Goal: Task Accomplishment & Management: Use online tool/utility

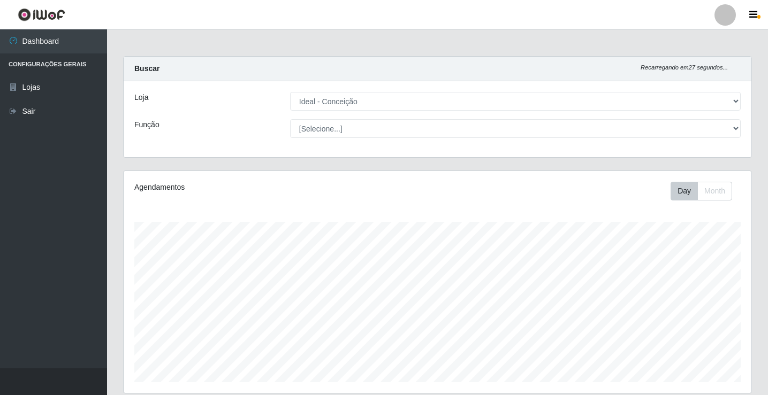
select select "231"
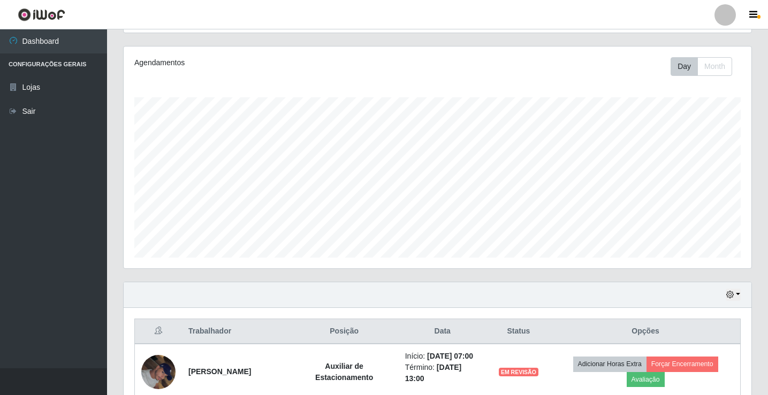
scroll to position [222, 628]
drag, startPoint x: 742, startPoint y: 26, endPoint x: 734, endPoint y: 22, distance: 9.3
click at [739, 25] on header "Perfil Alterar Senha Sair" at bounding box center [384, 14] width 768 height 29
click at [730, 19] on div at bounding box center [724, 14] width 21 height 21
click at [691, 94] on div "Perfil Alterar Senha Sair" at bounding box center [698, 61] width 86 height 68
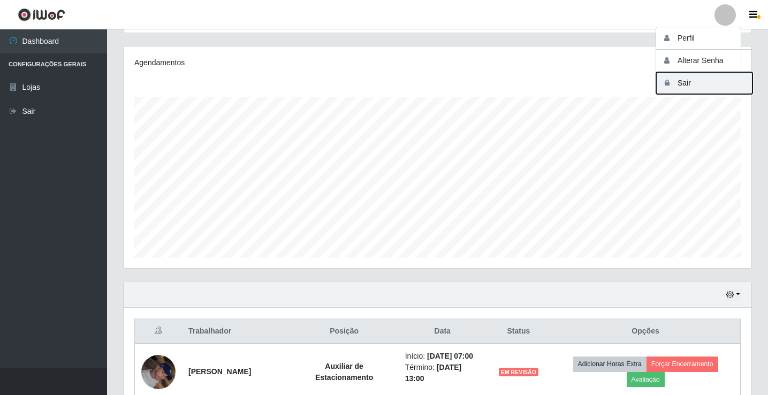
click at [691, 77] on button "Sair" at bounding box center [704, 83] width 96 height 22
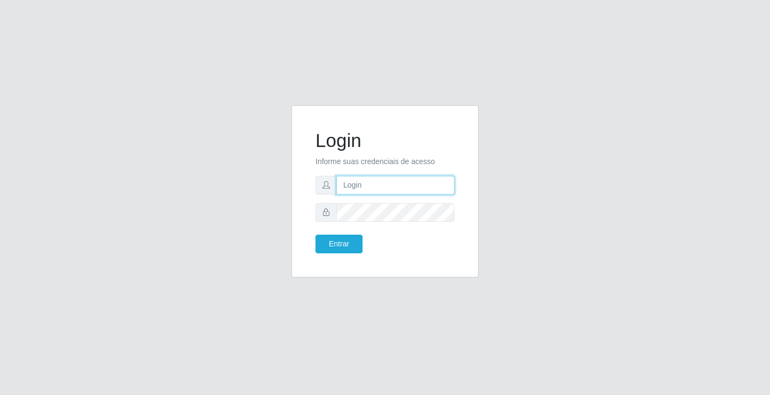
click at [372, 188] on input "text" at bounding box center [396, 185] width 118 height 19
type input "[PERSON_NAME]"
click at [316, 235] on button "Entrar" at bounding box center [339, 244] width 47 height 19
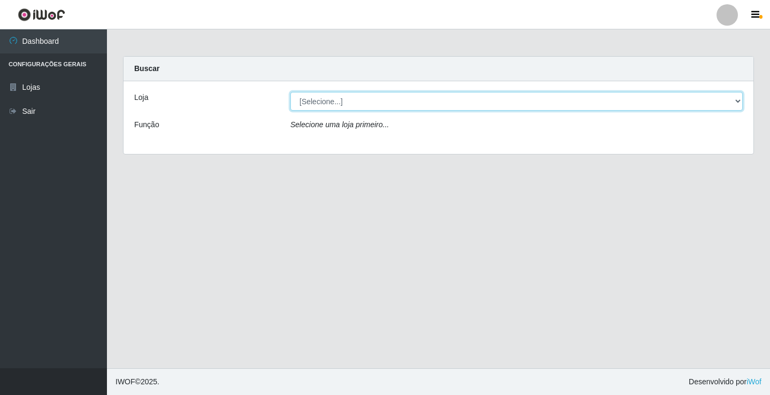
drag, startPoint x: 455, startPoint y: 95, endPoint x: 460, endPoint y: 110, distance: 15.7
click at [456, 95] on select "[Selecione...] Ideal - Conceição" at bounding box center [517, 101] width 453 height 19
select select "231"
click at [291, 92] on select "[Selecione...] Ideal - Conceição" at bounding box center [517, 101] width 453 height 19
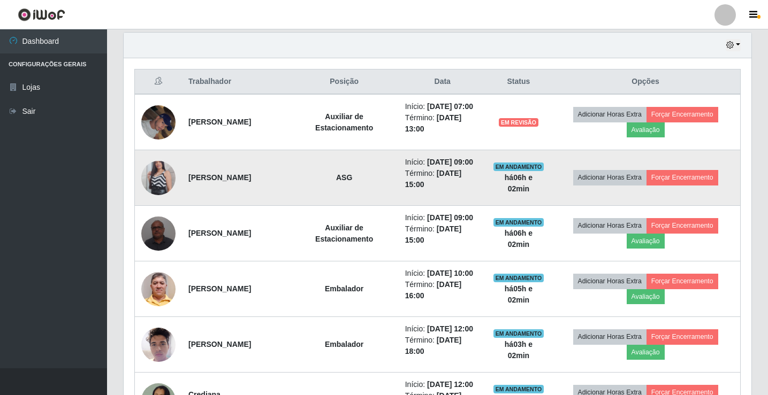
scroll to position [428, 0]
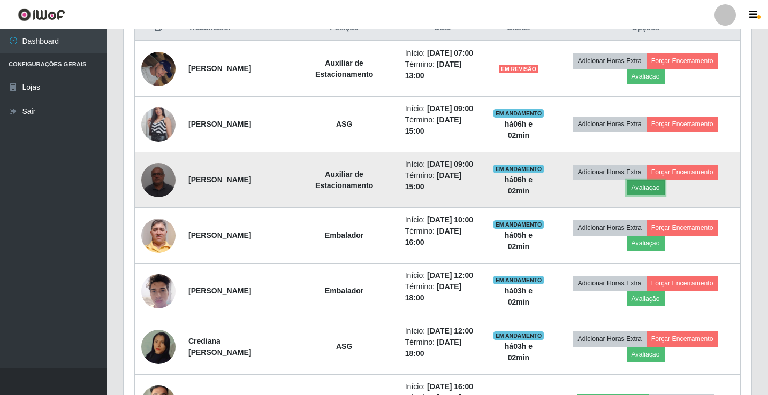
click at [651, 185] on button "Avaliação" at bounding box center [646, 187] width 38 height 15
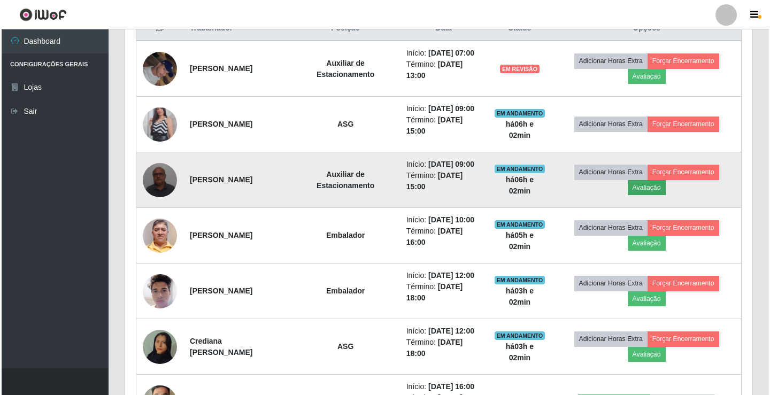
scroll to position [222, 622]
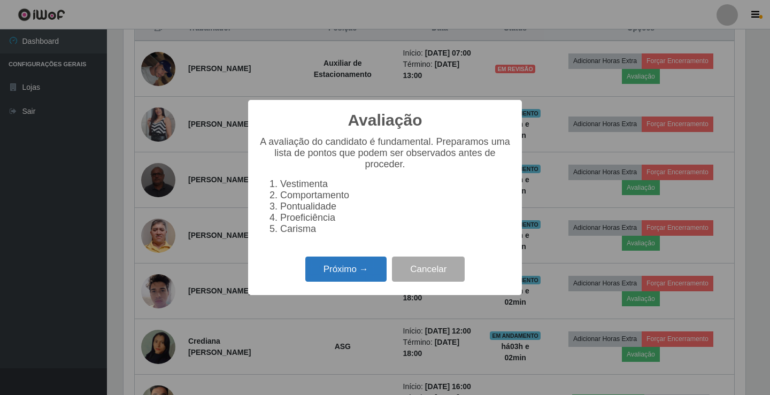
click at [309, 269] on button "Próximo →" at bounding box center [346, 269] width 81 height 25
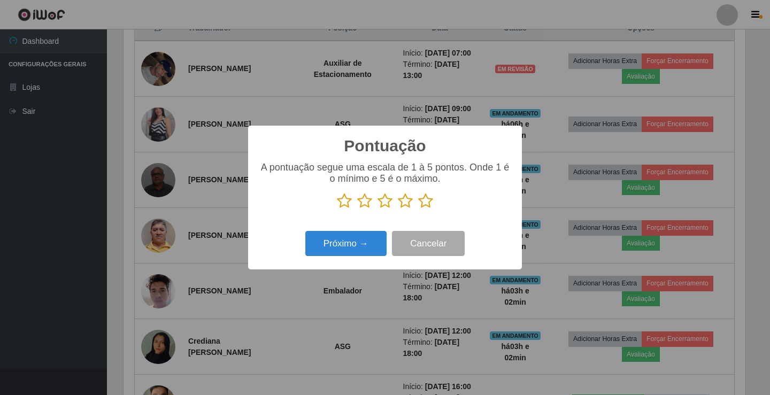
scroll to position [534843, 534443]
drag, startPoint x: 385, startPoint y: 202, endPoint x: 387, endPoint y: 209, distance: 7.8
click at [385, 202] on icon at bounding box center [385, 201] width 15 height 16
click at [378, 209] on input "radio" at bounding box center [378, 209] width 0 height 0
click at [371, 239] on button "Próximo →" at bounding box center [346, 243] width 81 height 25
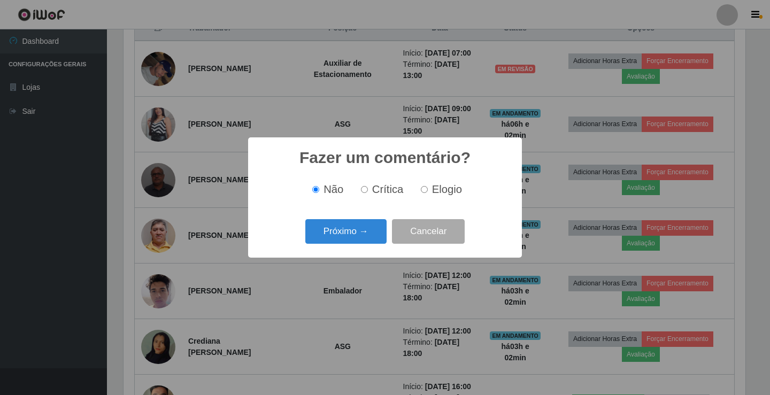
click at [371, 239] on button "Próximo →" at bounding box center [346, 231] width 81 height 25
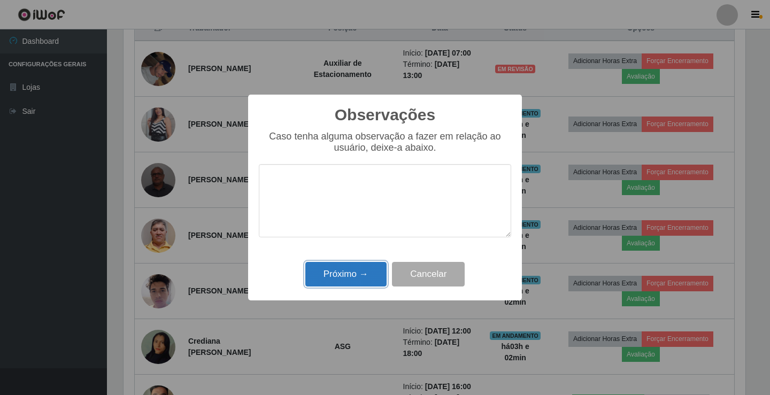
click at [358, 269] on button "Próximo →" at bounding box center [346, 274] width 81 height 25
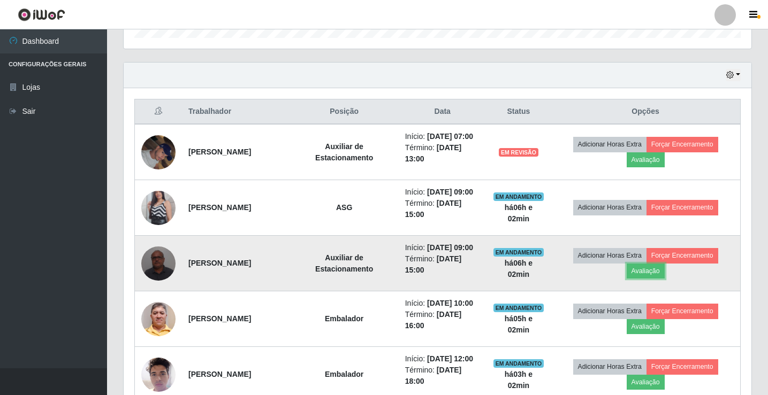
scroll to position [321, 0]
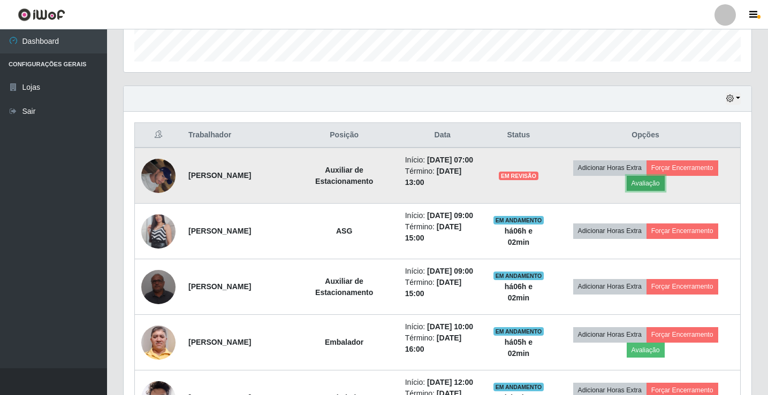
click at [663, 184] on button "Avaliação" at bounding box center [646, 183] width 38 height 15
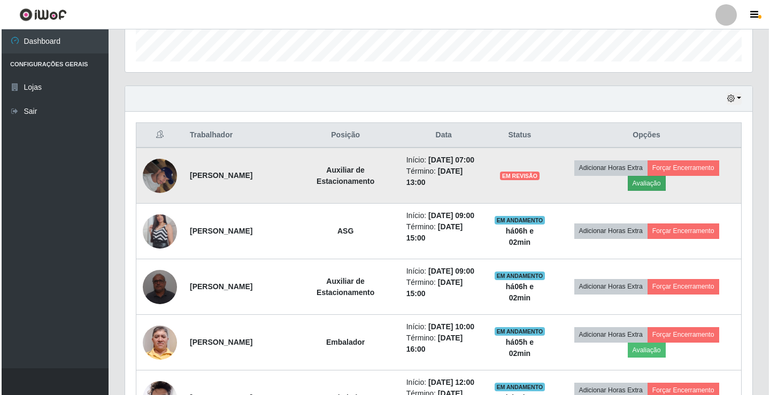
scroll to position [222, 622]
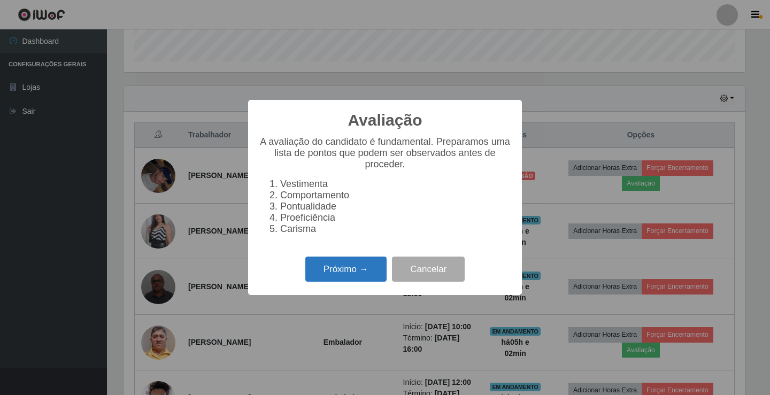
click at [350, 276] on button "Próximo →" at bounding box center [346, 269] width 81 height 25
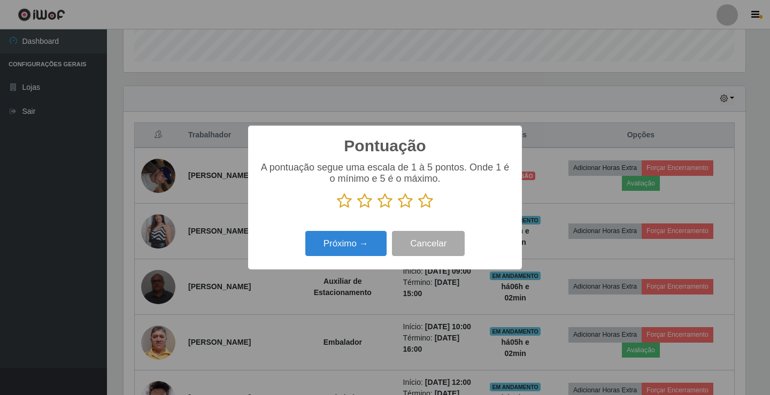
click at [383, 202] on icon at bounding box center [385, 201] width 15 height 16
click at [378, 209] on input "radio" at bounding box center [378, 209] width 0 height 0
click at [370, 241] on button "Próximo →" at bounding box center [346, 243] width 81 height 25
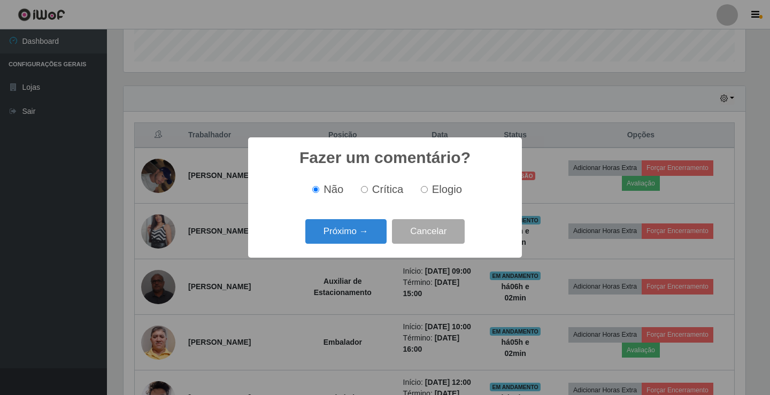
click at [370, 241] on button "Próximo →" at bounding box center [346, 231] width 81 height 25
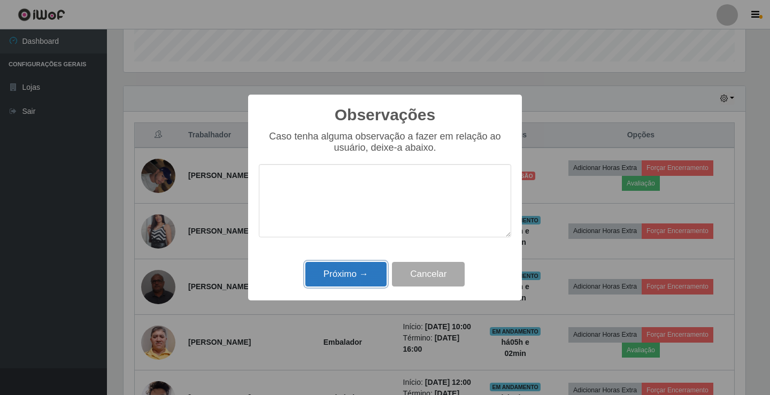
click at [346, 281] on button "Próximo →" at bounding box center [346, 274] width 81 height 25
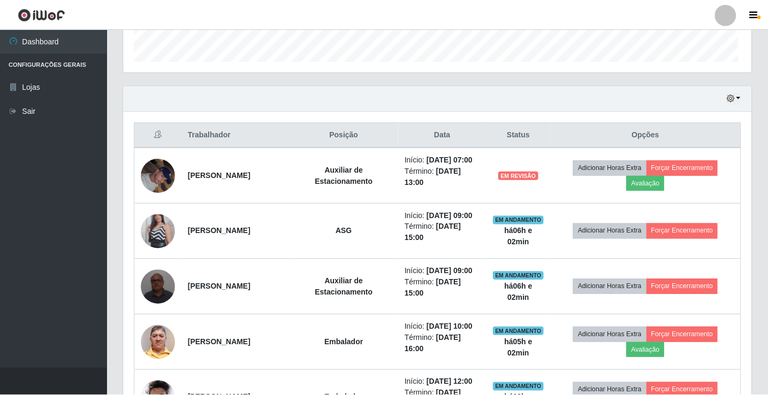
scroll to position [222, 628]
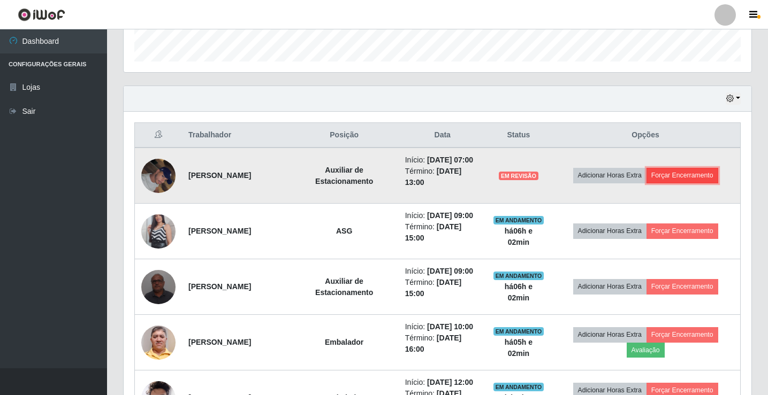
click at [667, 178] on button "Forçar Encerramento" at bounding box center [682, 175] width 72 height 15
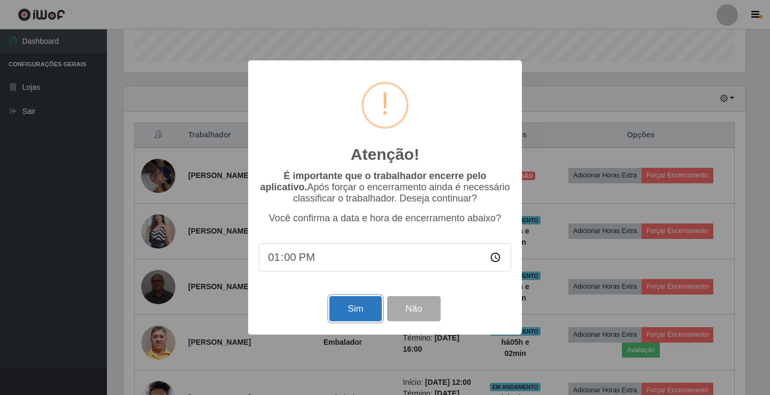
click at [359, 311] on button "Sim" at bounding box center [356, 308] width 52 height 25
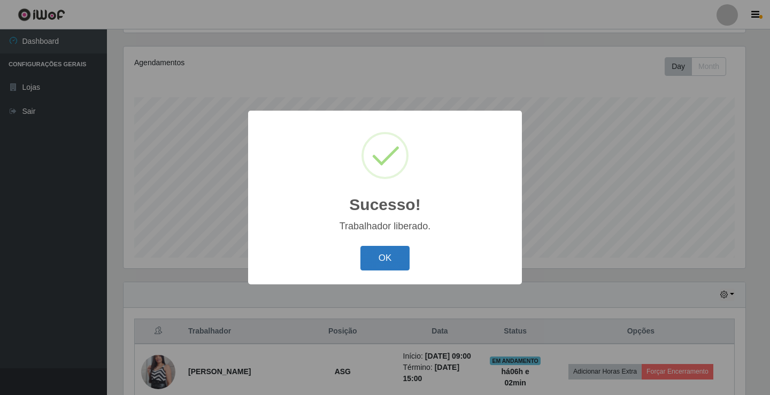
click at [391, 256] on button "OK" at bounding box center [386, 258] width 50 height 25
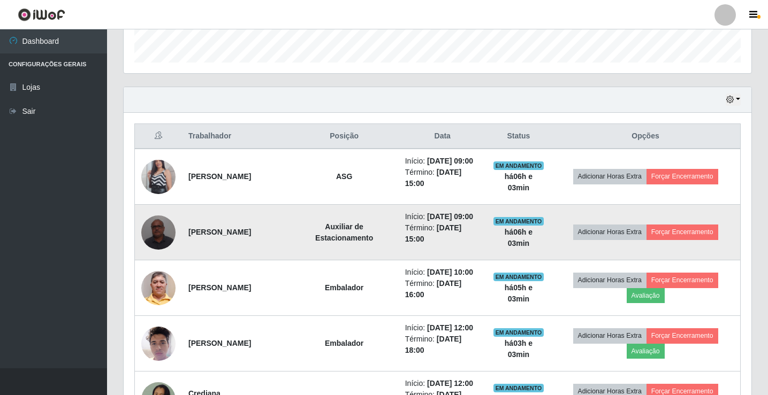
scroll to position [339, 0]
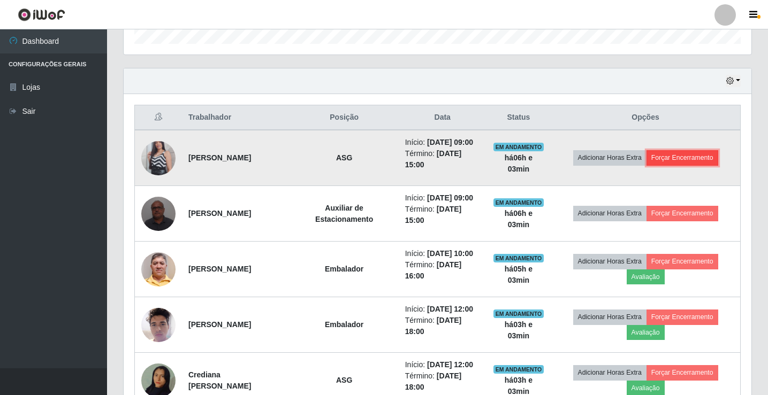
click at [684, 157] on button "Forçar Encerramento" at bounding box center [682, 157] width 72 height 15
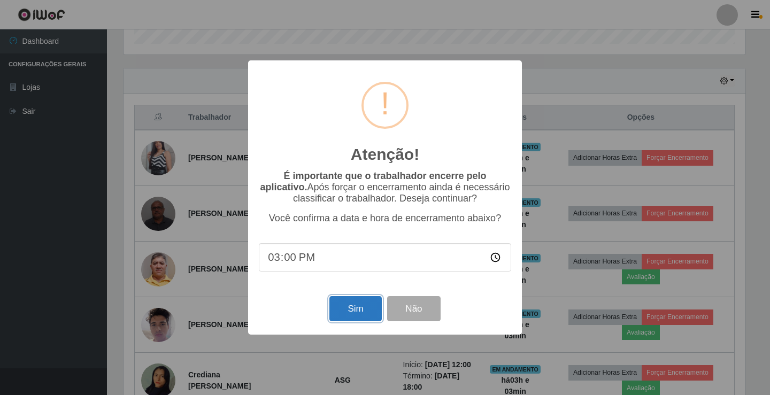
click at [342, 307] on button "Sim" at bounding box center [356, 308] width 52 height 25
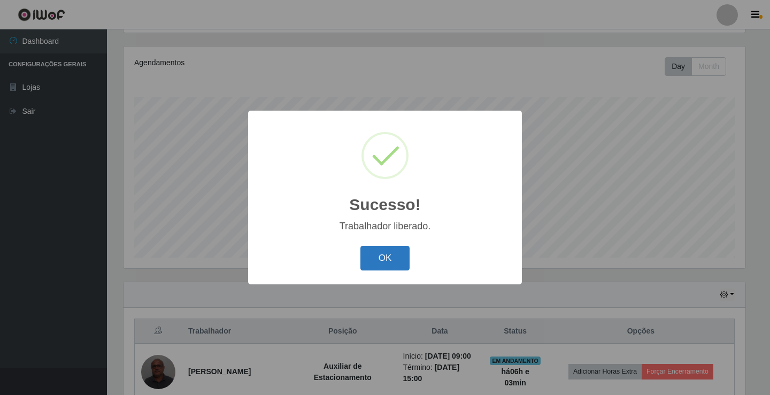
click at [378, 260] on button "OK" at bounding box center [386, 258] width 50 height 25
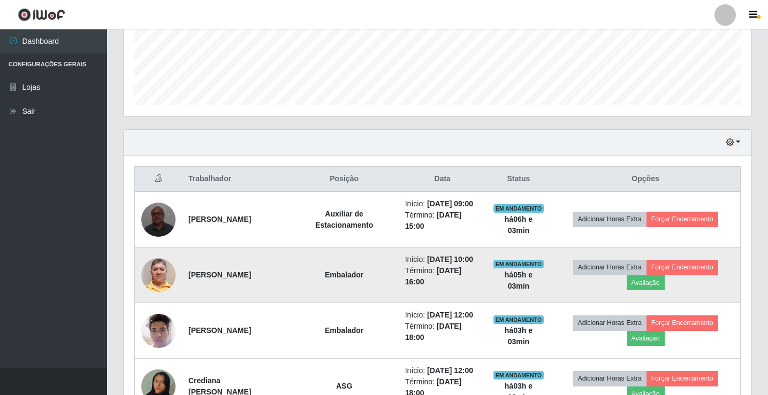
scroll to position [285, 0]
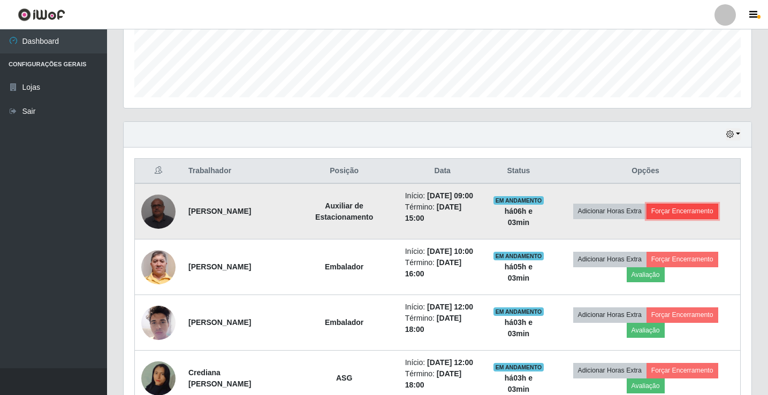
click at [668, 212] on button "Forçar Encerramento" at bounding box center [682, 211] width 72 height 15
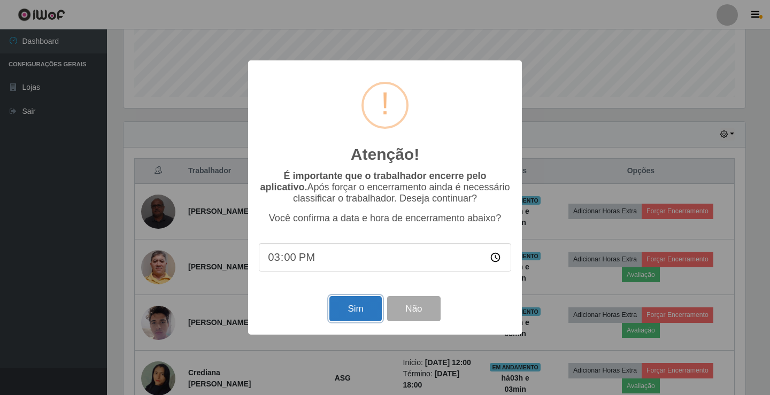
click at [362, 308] on button "Sim" at bounding box center [356, 308] width 52 height 25
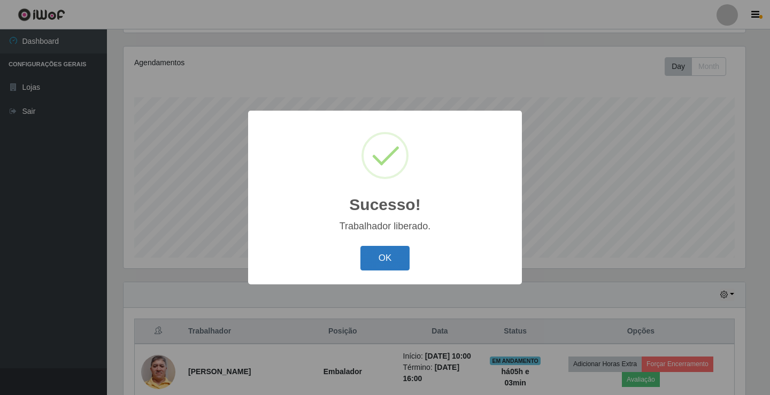
click at [390, 268] on button "OK" at bounding box center [386, 258] width 50 height 25
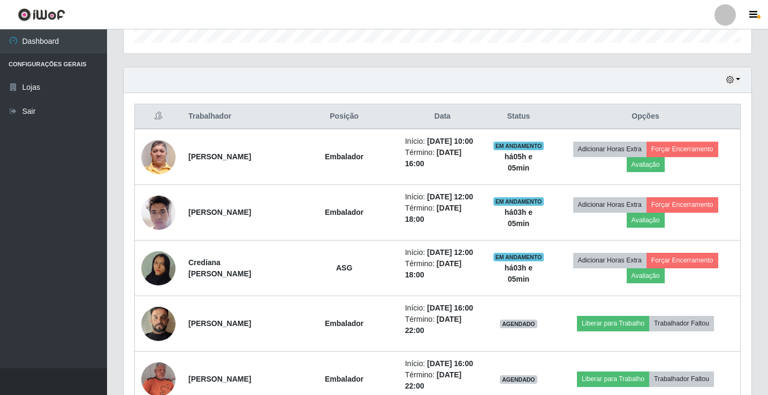
scroll to position [298, 0]
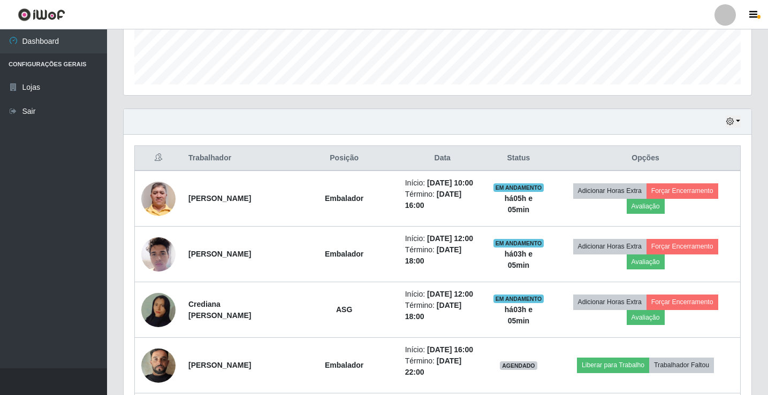
click at [731, 20] on div at bounding box center [724, 14] width 21 height 21
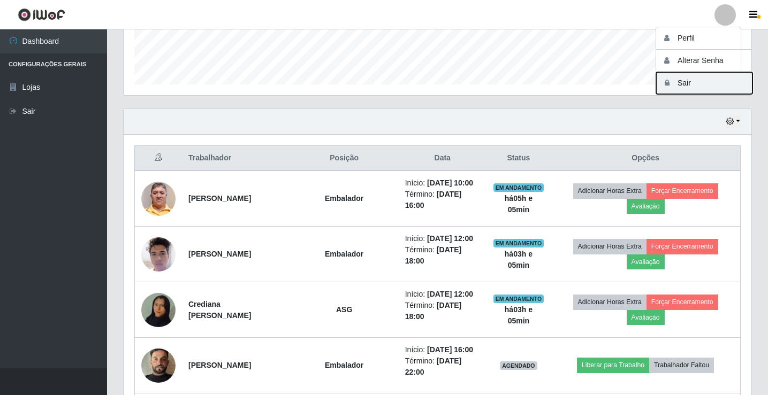
click at [699, 78] on button "Sair" at bounding box center [704, 83] width 96 height 22
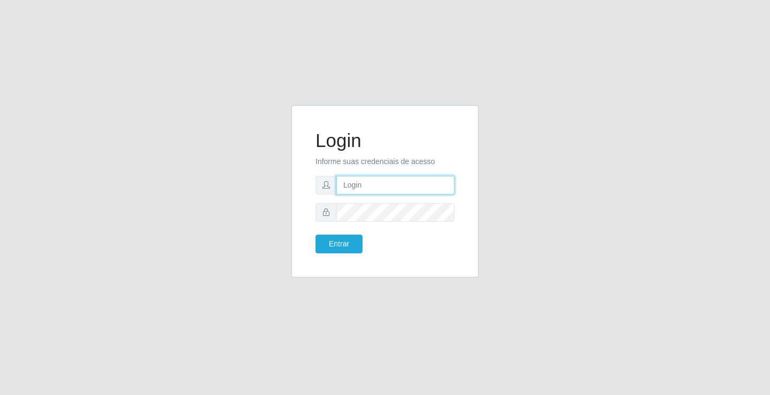
click at [355, 189] on input "text" at bounding box center [396, 185] width 118 height 19
type input "aislan@ideal"
click at [316, 235] on button "Entrar" at bounding box center [339, 244] width 47 height 19
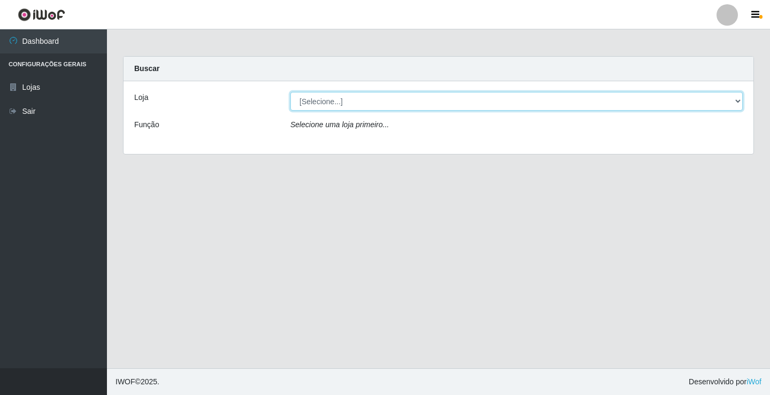
click at [687, 99] on select "[Selecione...] Ideal - Conceição" at bounding box center [517, 101] width 453 height 19
select select "231"
click at [291, 92] on select "[Selecione...] Ideal - Conceição" at bounding box center [517, 101] width 453 height 19
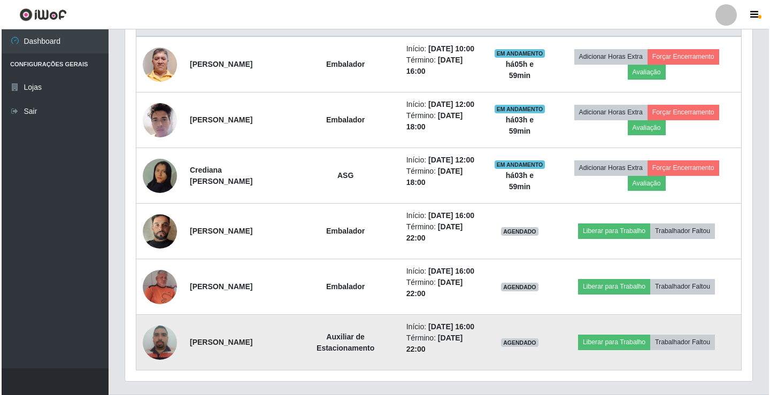
scroll to position [459, 0]
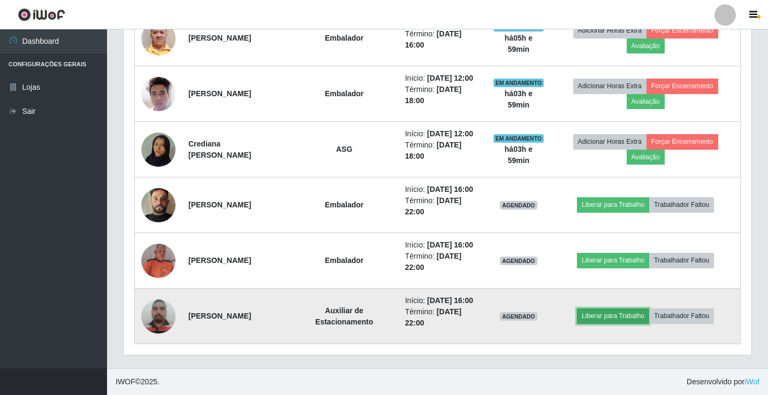
click at [605, 317] on button "Liberar para Trabalho" at bounding box center [613, 316] width 72 height 15
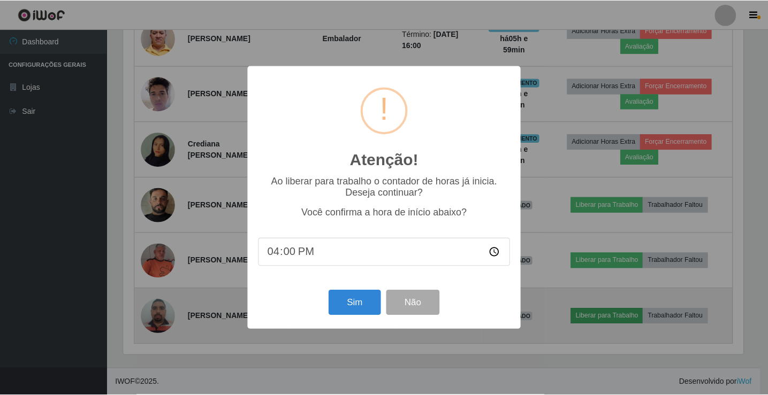
scroll to position [222, 622]
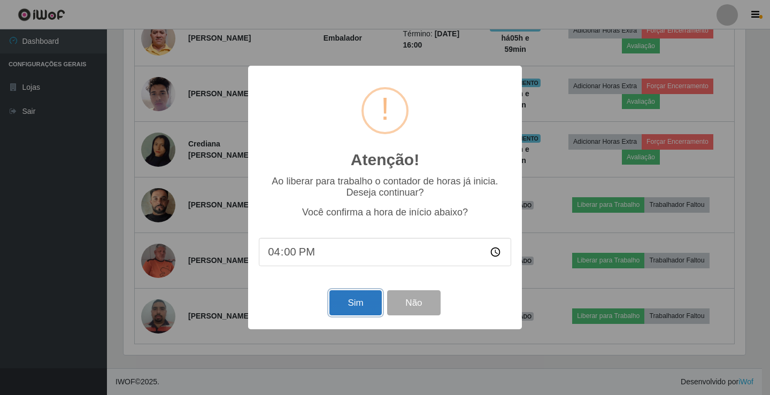
click at [366, 315] on button "Sim" at bounding box center [356, 303] width 52 height 25
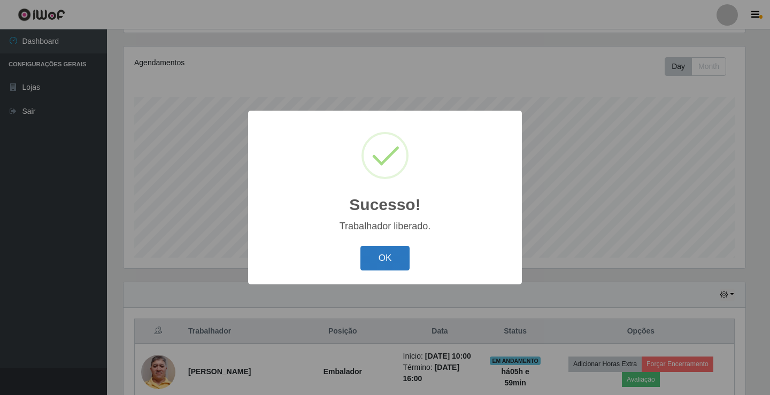
click at [377, 262] on button "OK" at bounding box center [386, 258] width 50 height 25
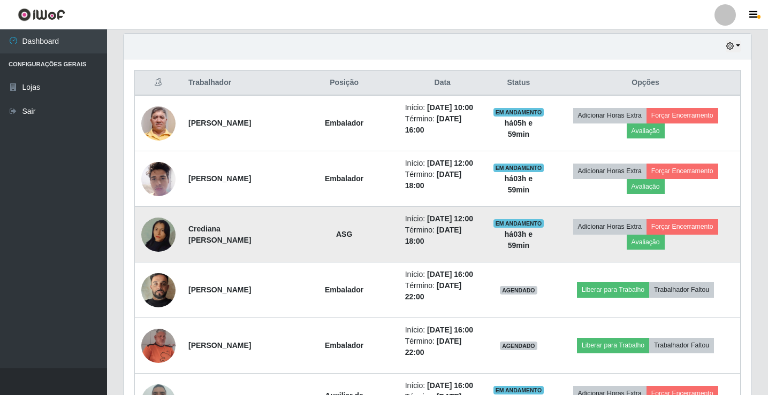
scroll to position [392, 0]
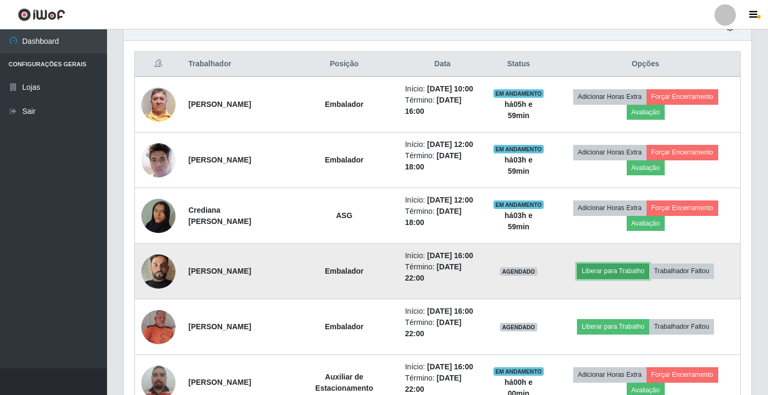
click at [591, 274] on button "Liberar para Trabalho" at bounding box center [613, 271] width 72 height 15
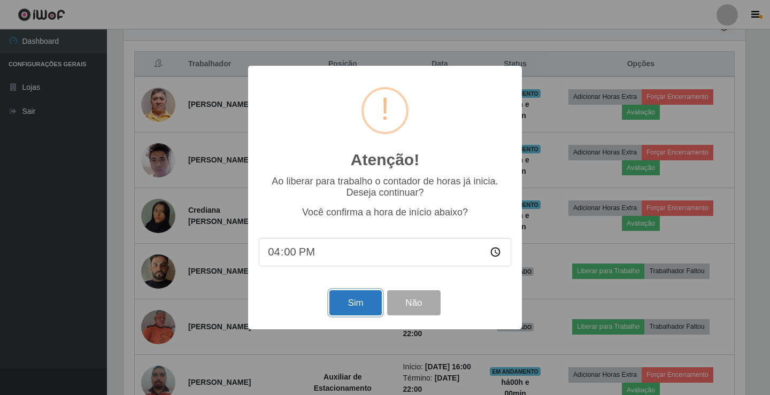
click at [341, 307] on button "Sim" at bounding box center [356, 303] width 52 height 25
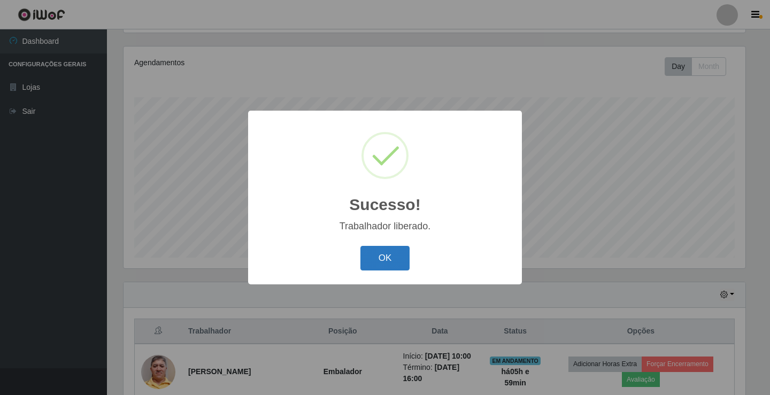
click at [369, 263] on button "OK" at bounding box center [386, 258] width 50 height 25
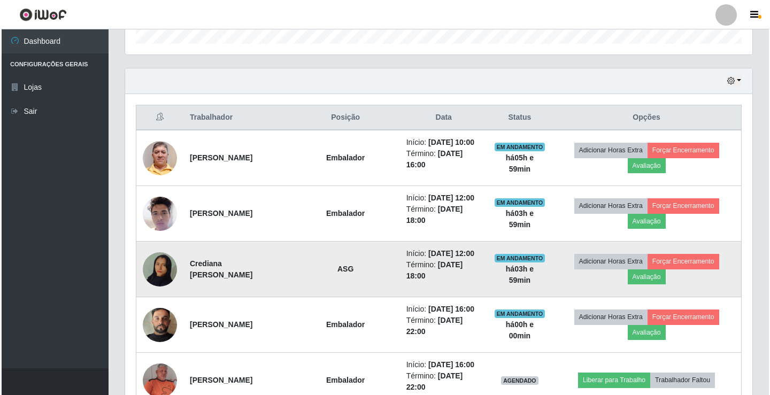
scroll to position [446, 0]
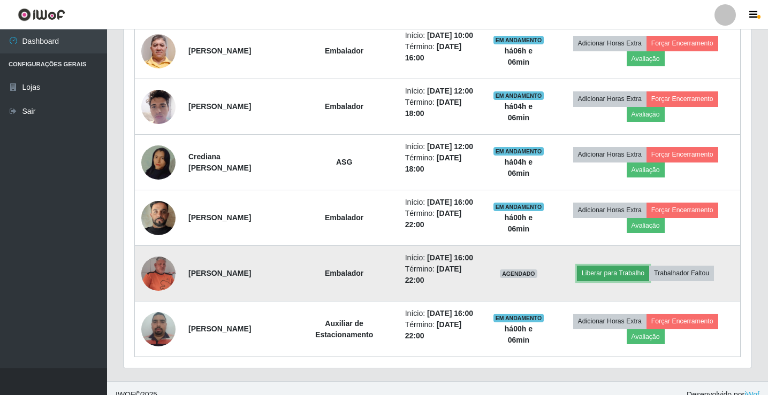
click at [632, 272] on button "Liberar para Trabalho" at bounding box center [613, 273] width 72 height 15
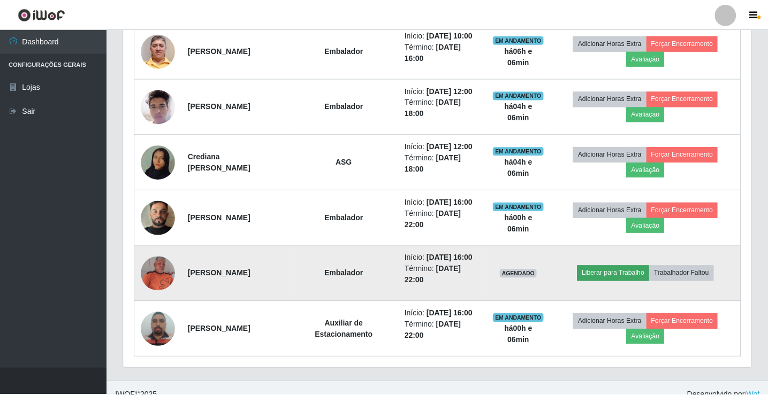
scroll to position [222, 622]
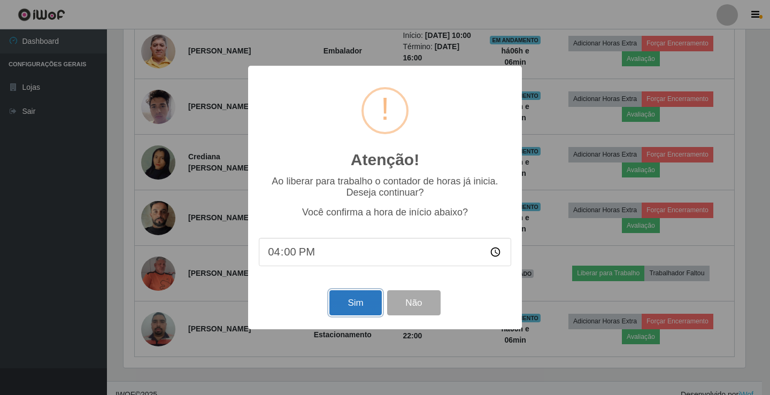
click at [361, 312] on button "Sim" at bounding box center [356, 303] width 52 height 25
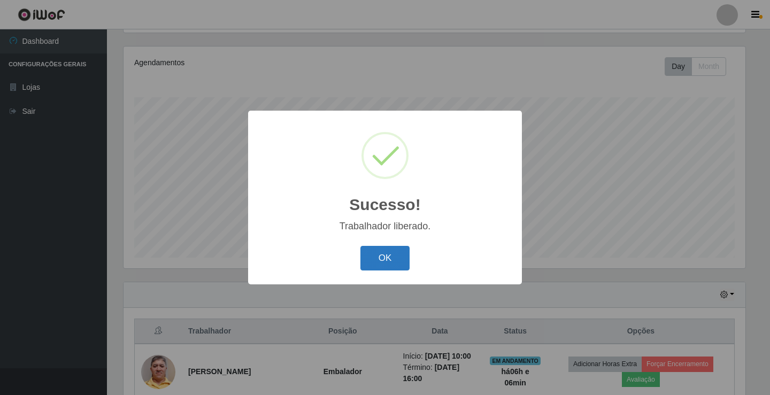
click at [385, 268] on button "OK" at bounding box center [386, 258] width 50 height 25
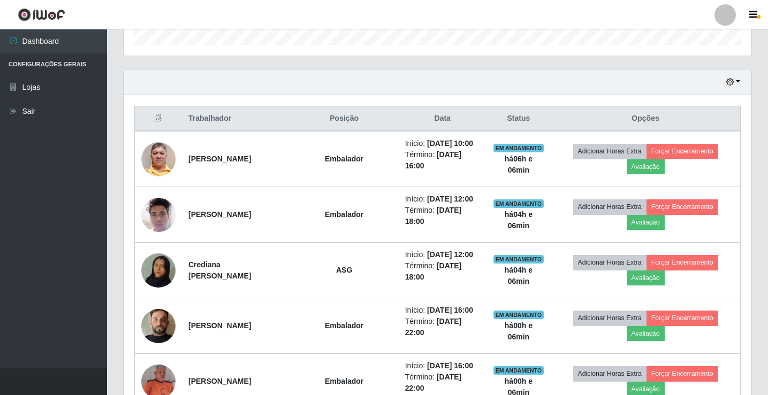
scroll to position [339, 0]
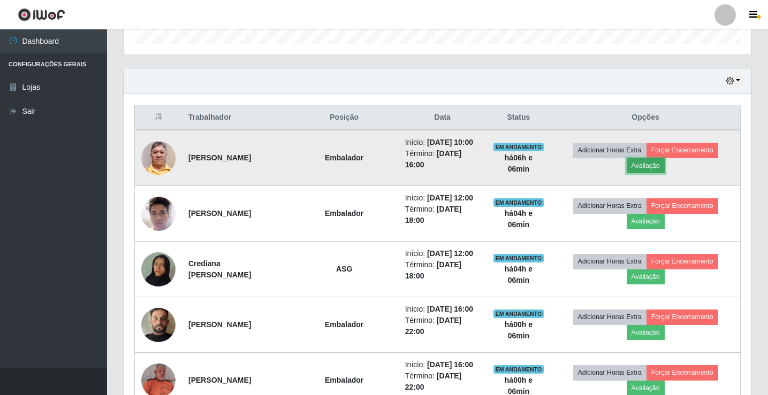
click at [642, 167] on button "Avaliação" at bounding box center [646, 165] width 38 height 15
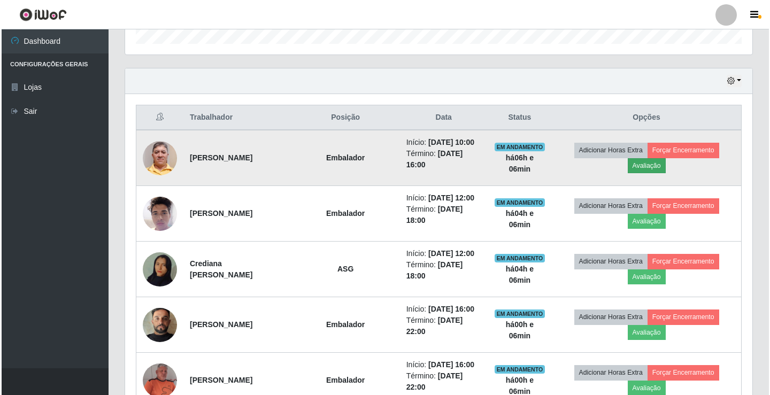
scroll to position [222, 622]
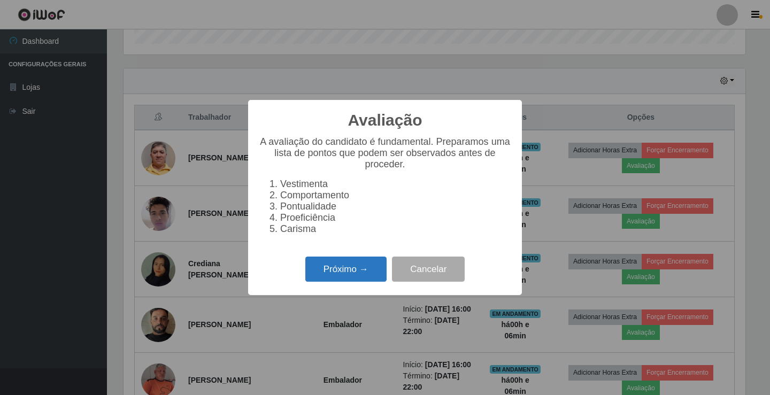
click at [335, 270] on button "Próximo →" at bounding box center [346, 269] width 81 height 25
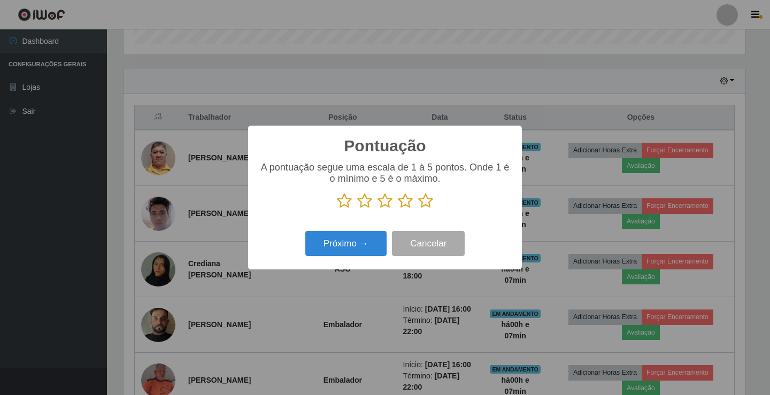
click at [428, 203] on icon at bounding box center [425, 201] width 15 height 16
click at [418, 209] on input "radio" at bounding box center [418, 209] width 0 height 0
click at [334, 240] on button "Próximo →" at bounding box center [346, 243] width 81 height 25
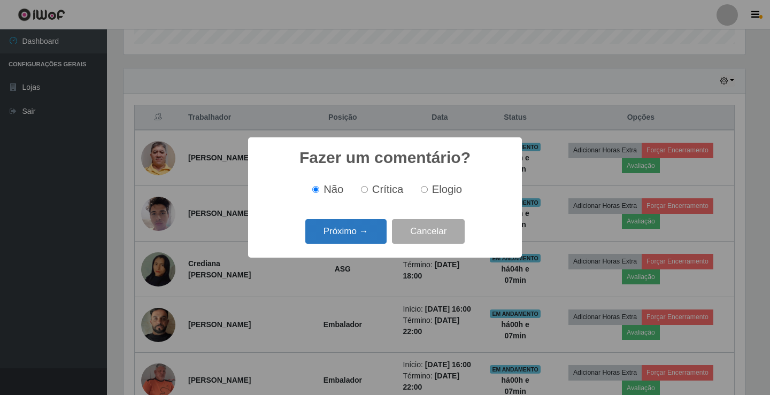
click at [353, 226] on button "Próximo →" at bounding box center [346, 231] width 81 height 25
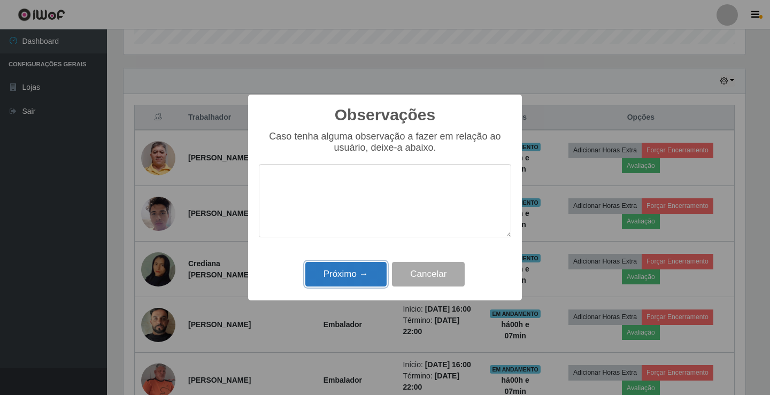
click at [354, 272] on button "Próximo →" at bounding box center [346, 274] width 81 height 25
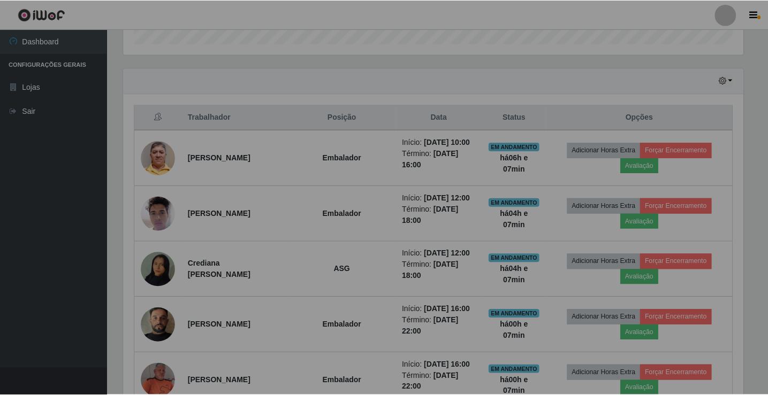
scroll to position [222, 628]
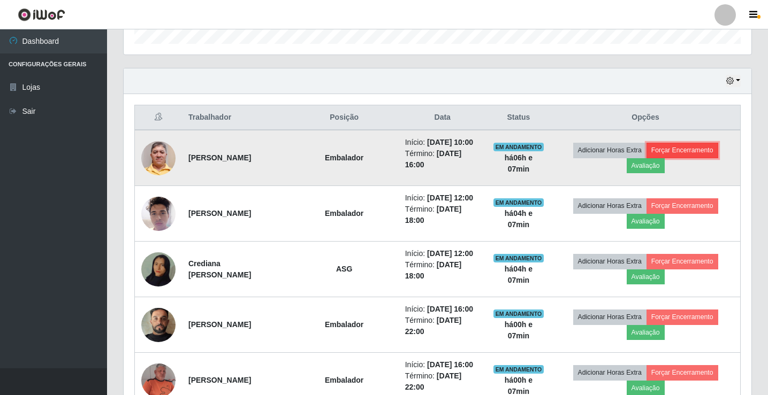
click at [705, 148] on button "Forçar Encerramento" at bounding box center [682, 150] width 72 height 15
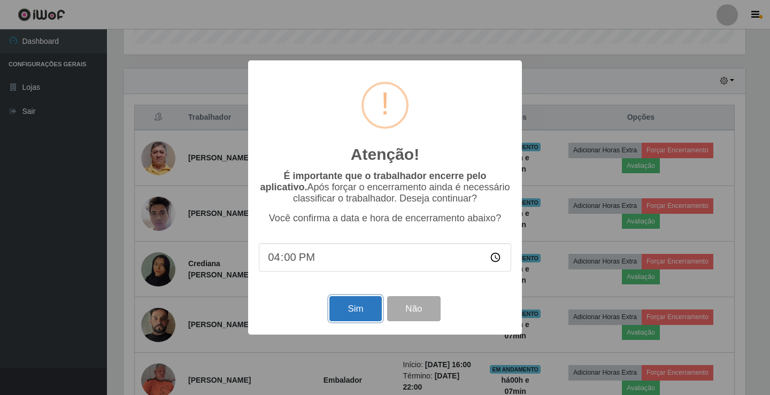
click at [367, 315] on button "Sim" at bounding box center [356, 308] width 52 height 25
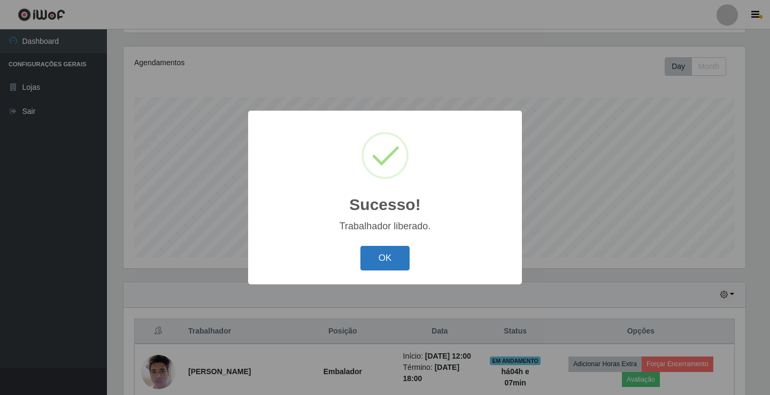
click at [394, 261] on button "OK" at bounding box center [386, 258] width 50 height 25
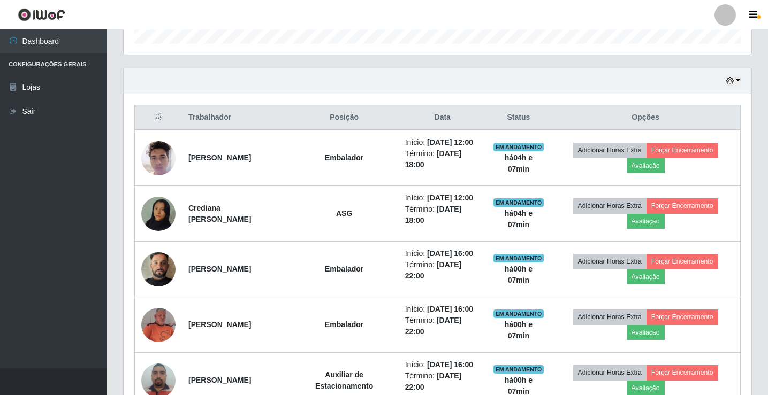
scroll to position [392, 0]
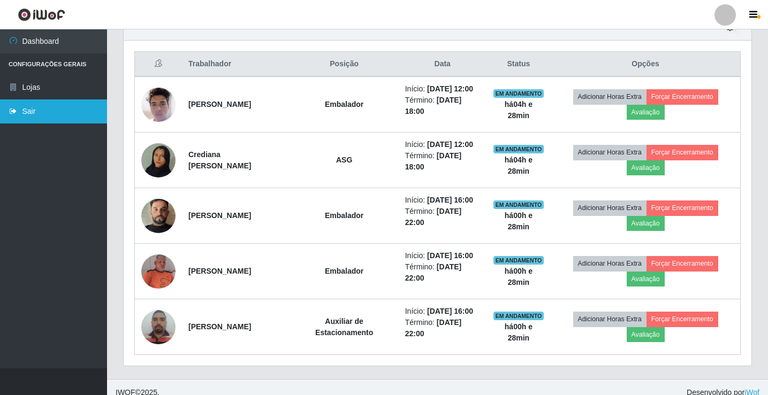
click at [55, 113] on link "Sair" at bounding box center [53, 112] width 107 height 24
